Goal: Navigation & Orientation: Find specific page/section

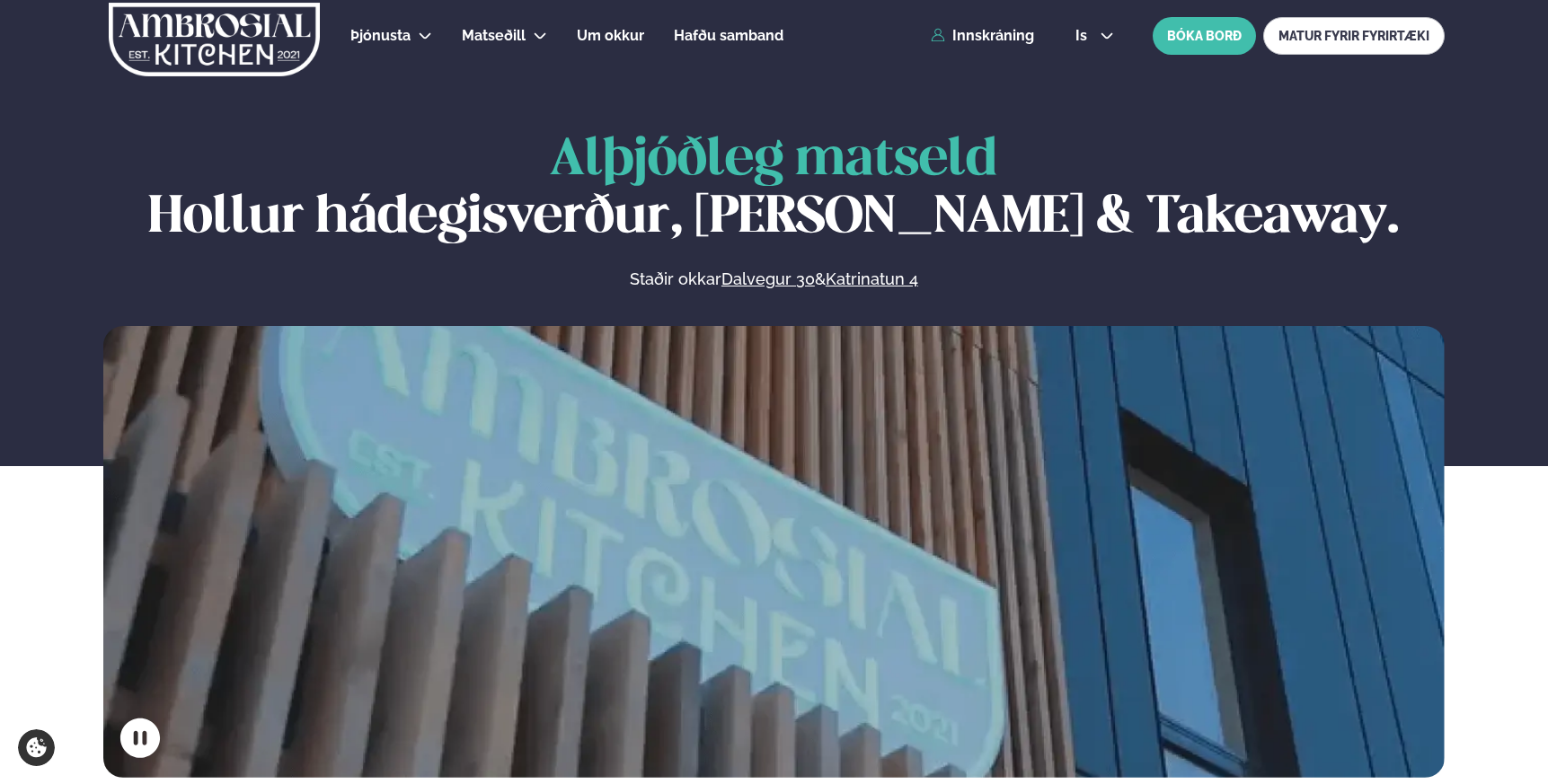
click at [998, 45] on div "Þjónusta Hádegismatur fyrir fyrirtæki Fyrirtækja veitingar Einkapartý Matseðill…" at bounding box center [774, 36] width 1449 height 72
click at [997, 37] on link "Innskráning" at bounding box center [983, 36] width 104 height 16
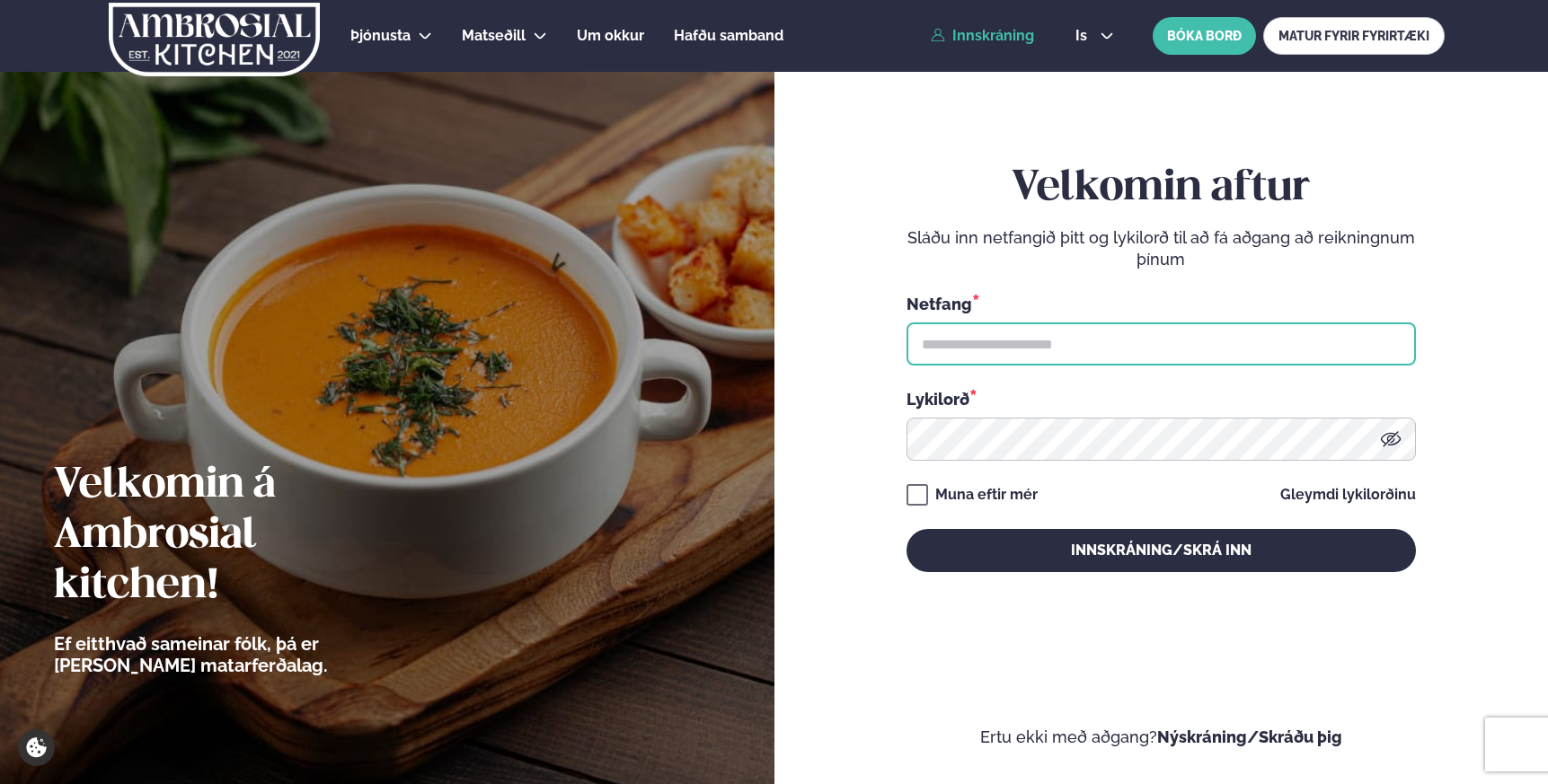
click at [999, 340] on input "text" at bounding box center [1160, 344] width 509 height 43
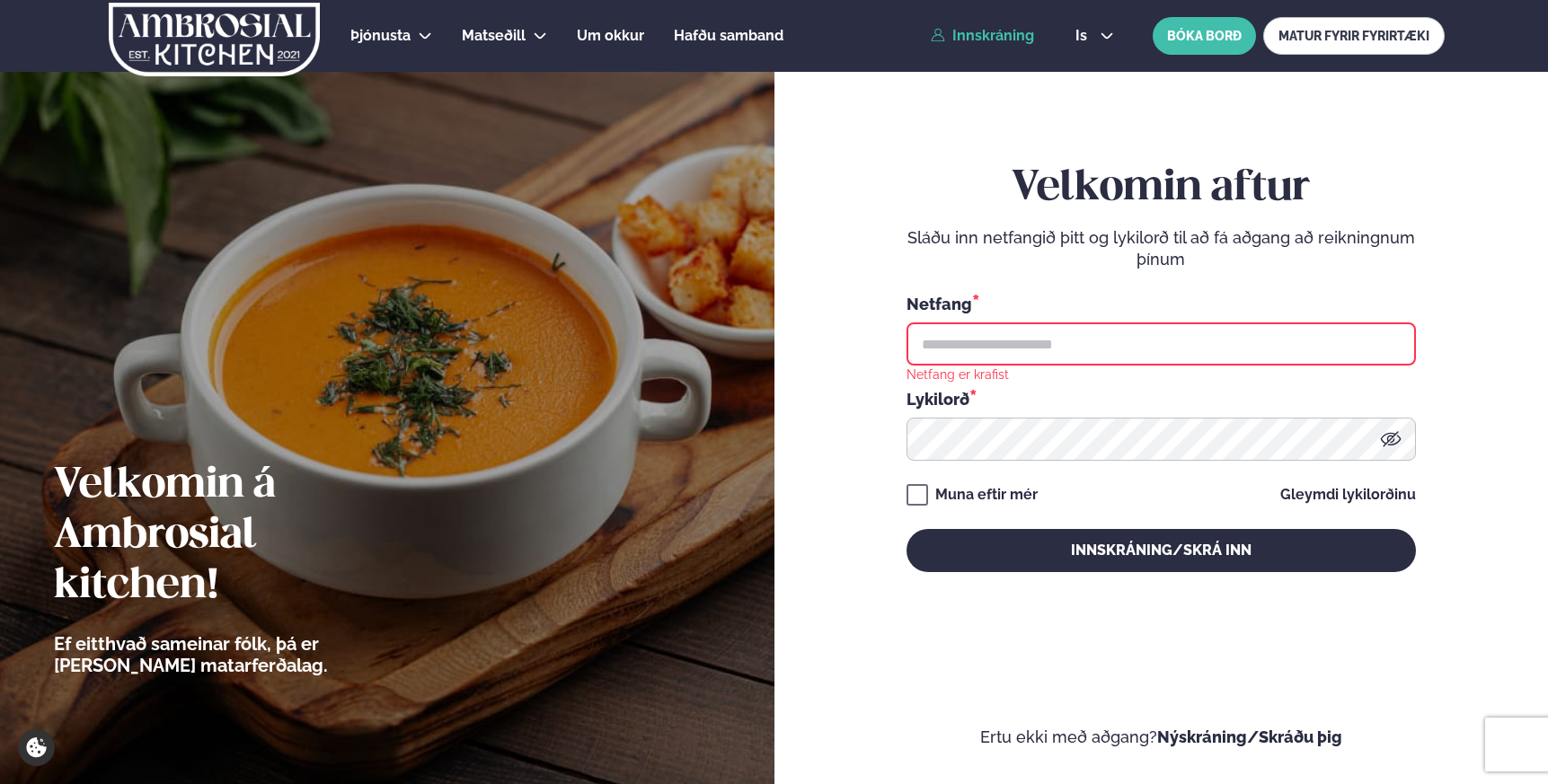
type input "**********"
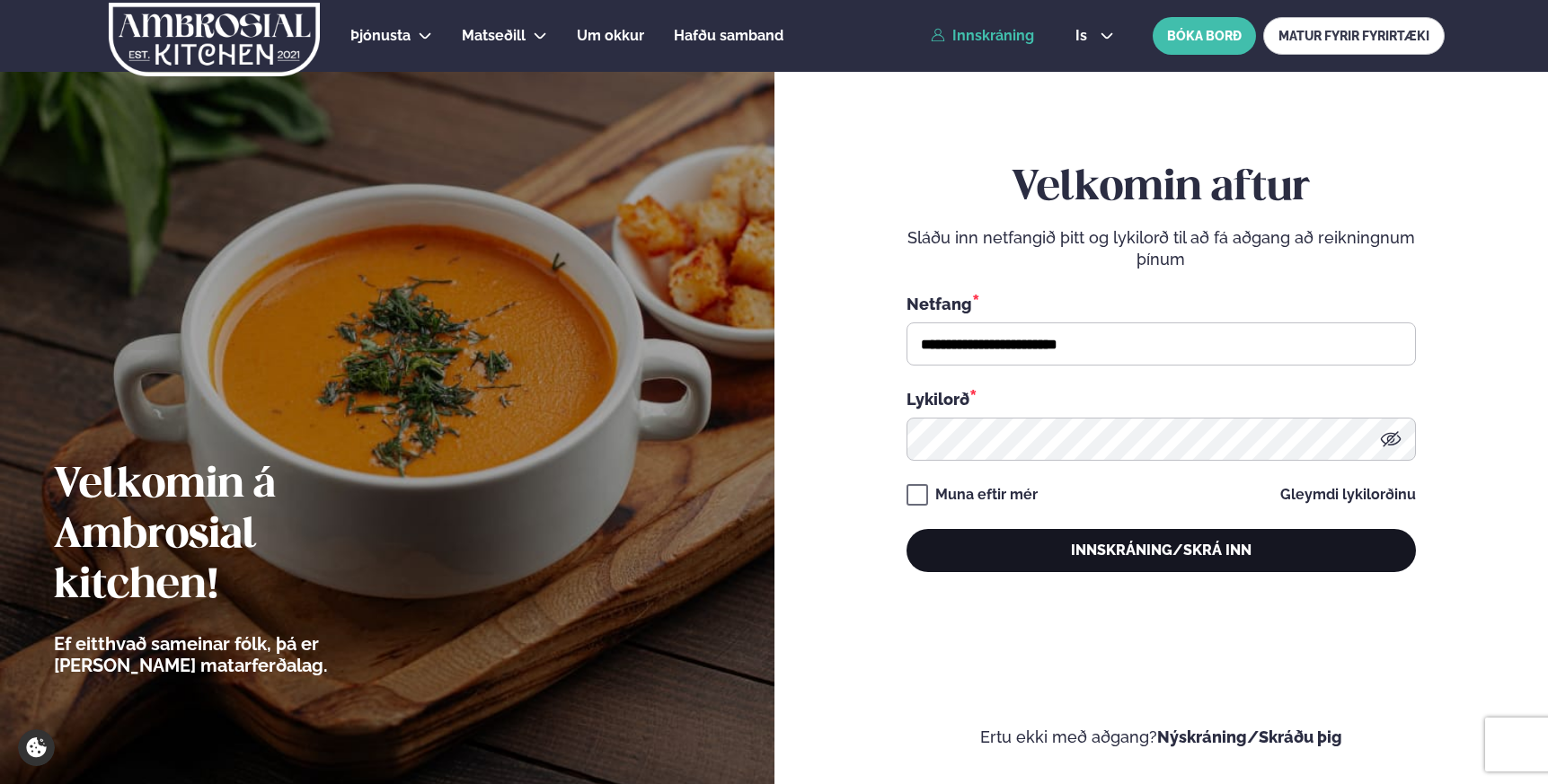
click at [1173, 551] on button "Innskráning/Skrá inn" at bounding box center [1160, 550] width 509 height 43
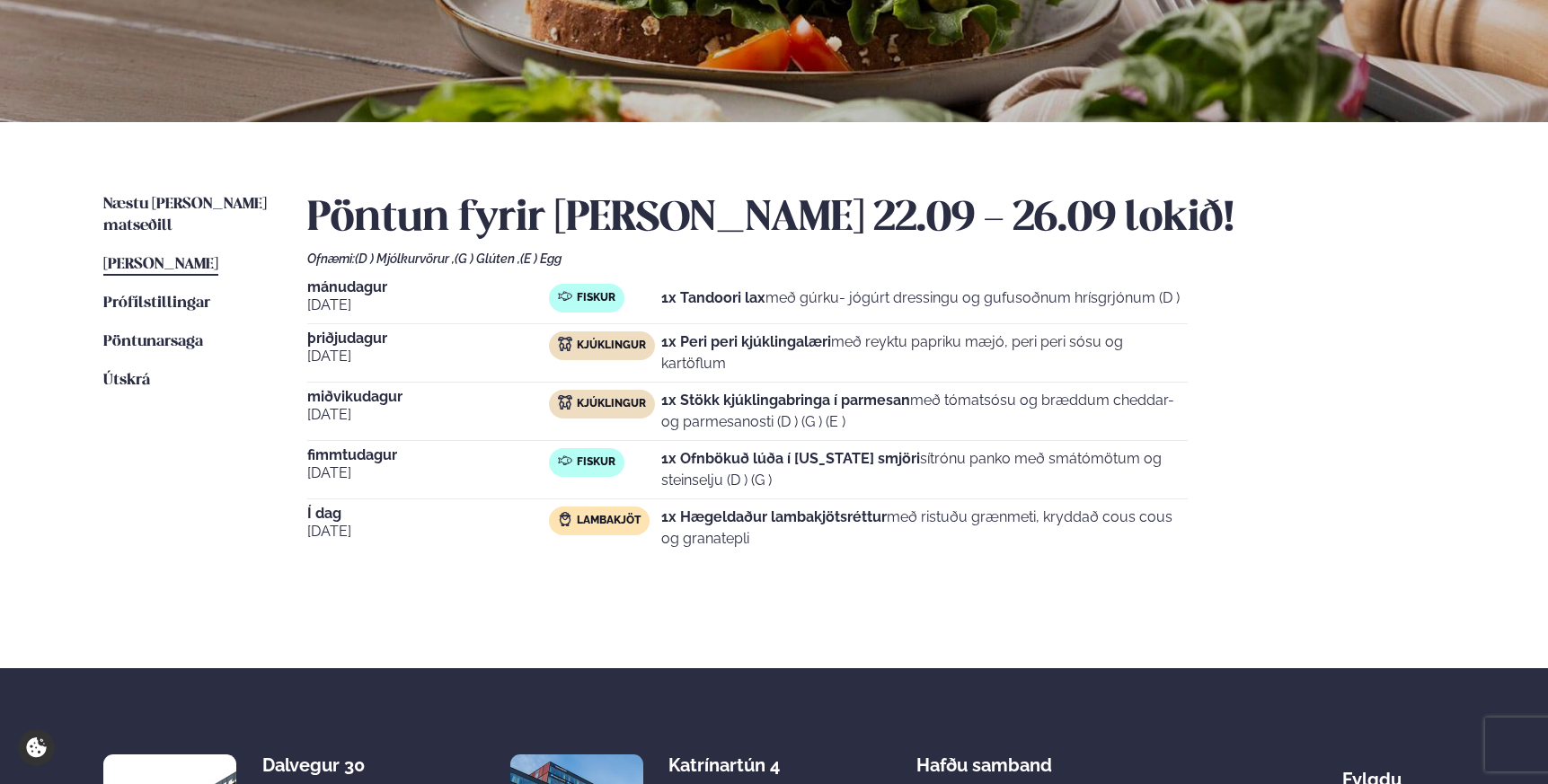
scroll to position [328, 0]
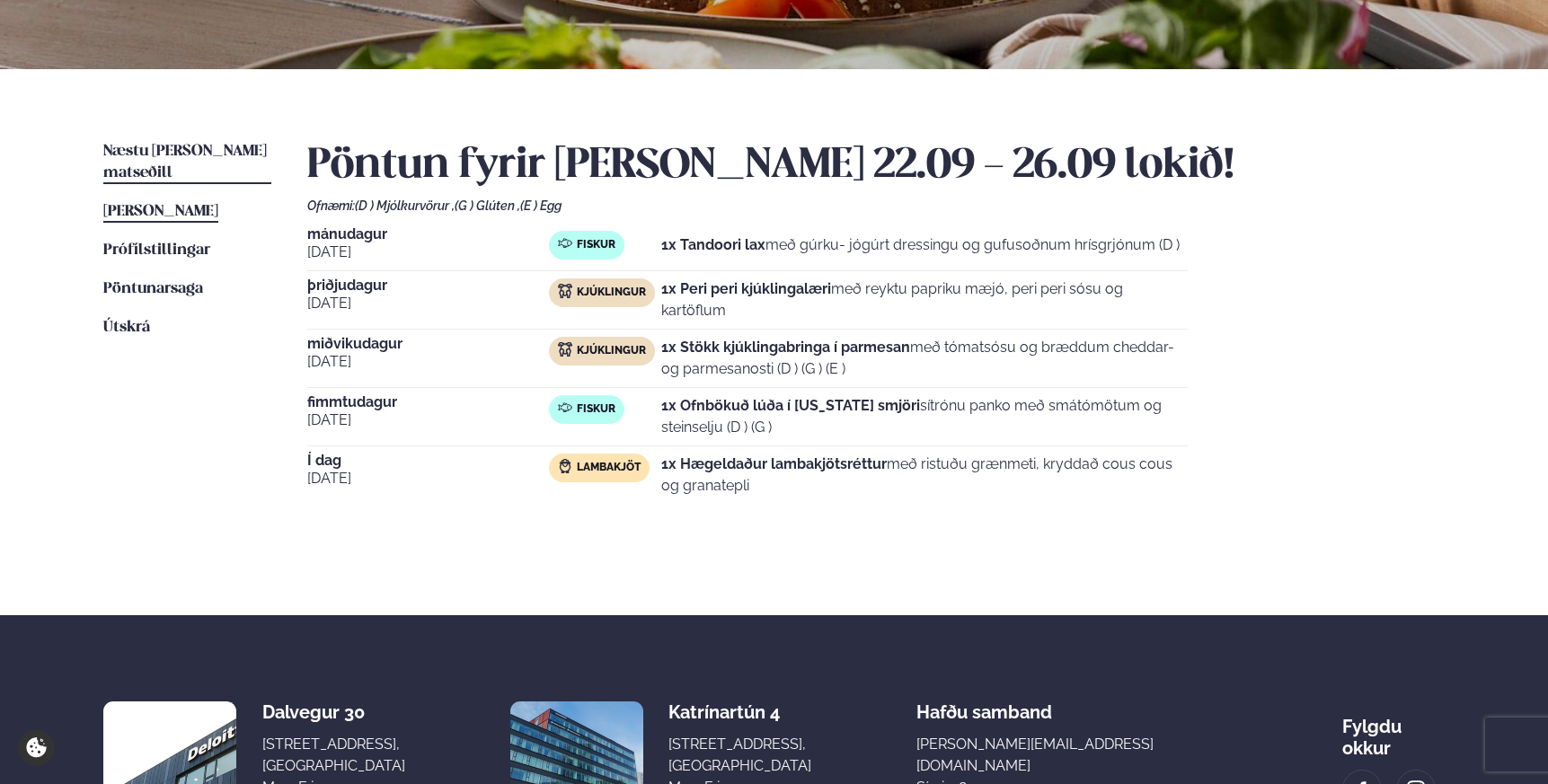
click at [186, 154] on span "Næstu [PERSON_NAME] matseðill" at bounding box center [185, 161] width 163 height 37
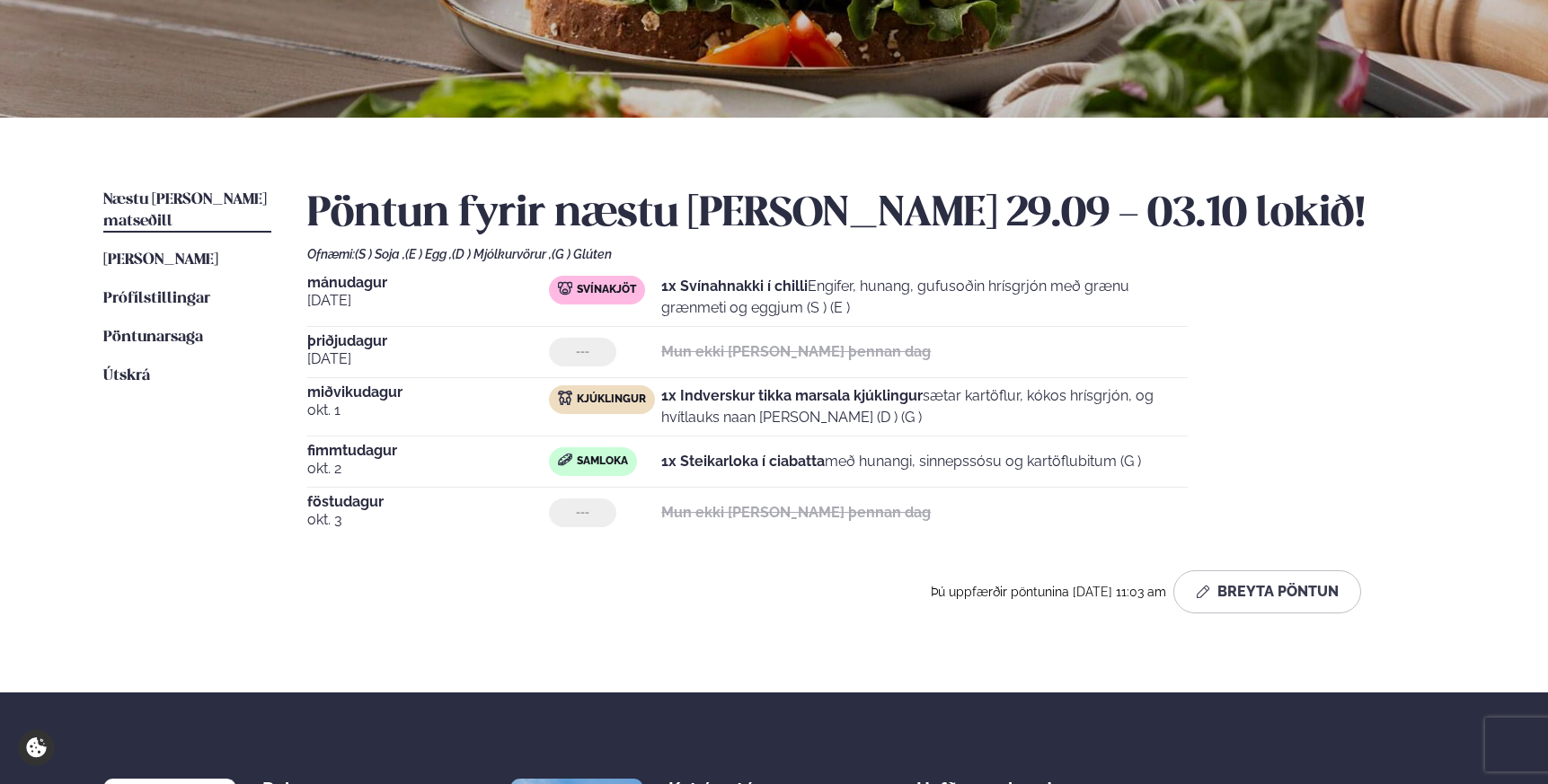
scroll to position [276, 0]
